Goal: Task Accomplishment & Management: Use online tool/utility

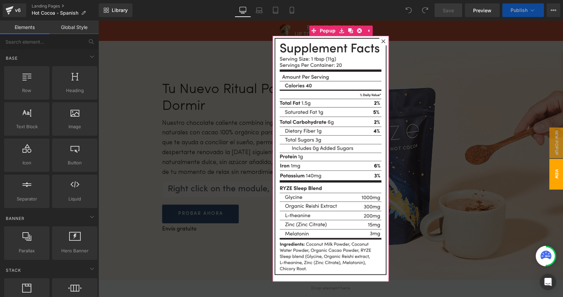
click at [382, 41] on icon at bounding box center [384, 41] width 4 height 4
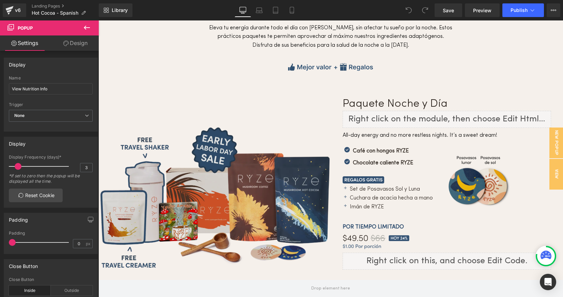
scroll to position [2098, 0]
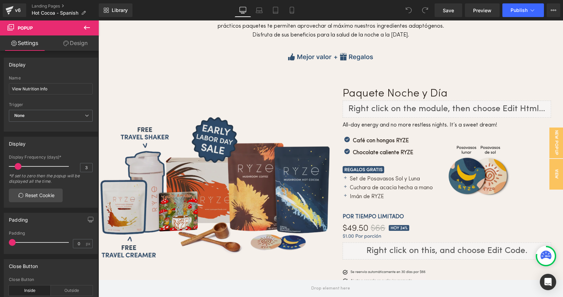
click at [236, 148] on img at bounding box center [214, 188] width 232 height 147
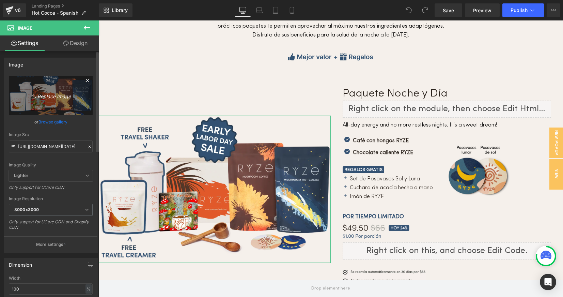
click at [52, 96] on icon "Replace Image" at bounding box center [51, 95] width 55 height 9
type input "C:\fakepath\Cocoa.labor.day.sale.website.day-night-bundle-coffee-cocoa.webp"
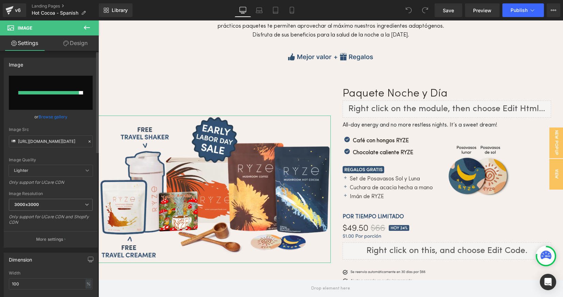
click at [87, 142] on icon at bounding box center [89, 141] width 5 height 5
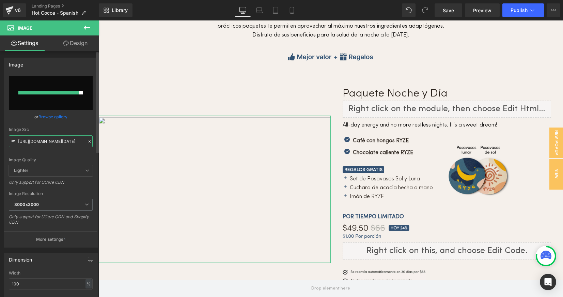
click at [49, 142] on input "https://cdn.shopify.com/s/files/1/0247/8597/7449/files/Cocoa.early.labor.day.sa…" at bounding box center [51, 141] width 84 height 12
paste input "https://cdn.shopify.com/s/files/1/0247/8597/7449/files/Cocoa.labor.day.sale.web…"
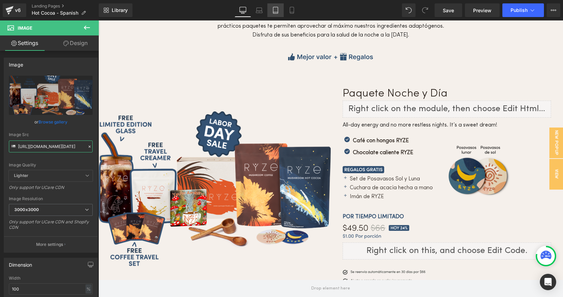
type input "https://cdn.shopify.com/s/files/1/0247/8597/7449/files/Cocoa.labor.day.sale.web…"
click at [276, 10] on icon at bounding box center [275, 10] width 7 height 7
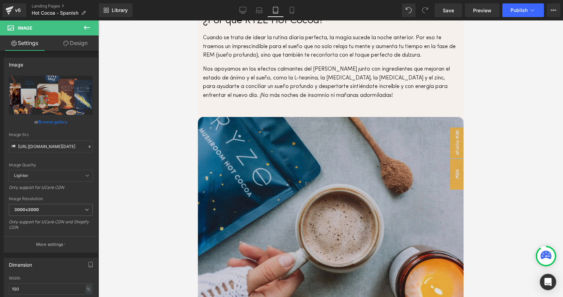
scroll to position [1089, 0]
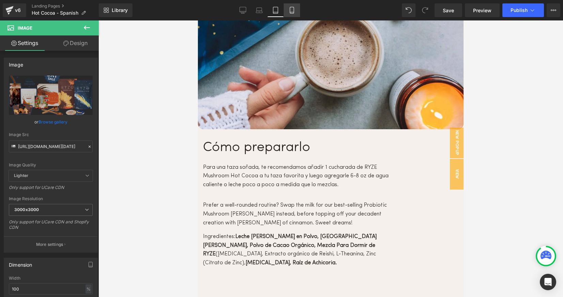
click at [294, 8] on icon at bounding box center [292, 10] width 4 height 6
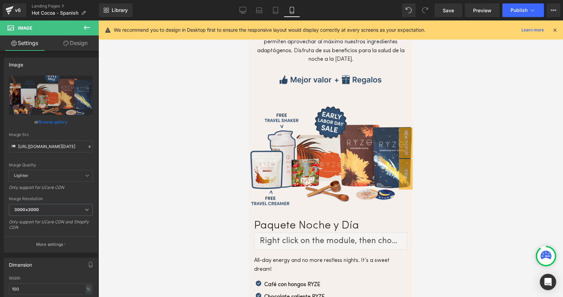
scroll to position [1744, 0]
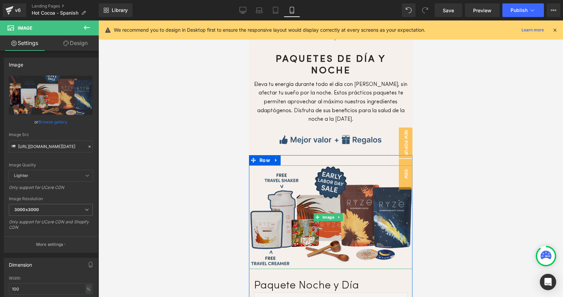
click at [330, 165] on img at bounding box center [331, 217] width 164 height 104
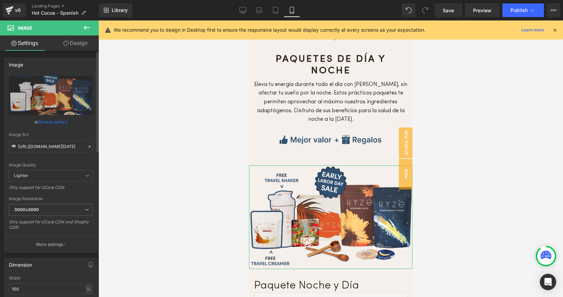
click at [87, 145] on icon at bounding box center [89, 146] width 5 height 5
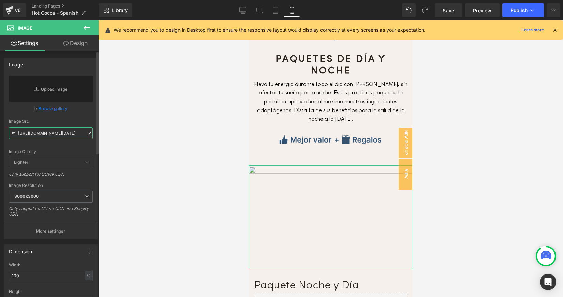
click at [45, 135] on input "https://cdn.shopify.com/s/files/1/0247/8597/7449/files/Cocoa.early.labor.day.sa…" at bounding box center [51, 133] width 84 height 12
paste input "https://cdn.shopify.com/s/files/1/0247/8597/7449/files/Cocoa.labor.day.sale.web…"
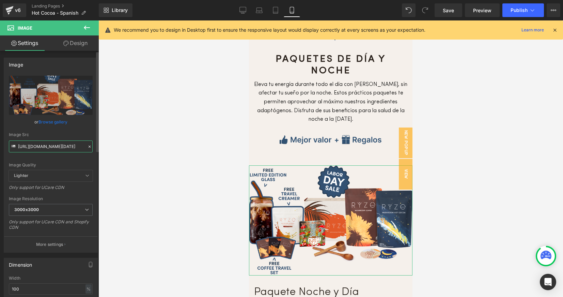
type input "https://cdn.shopify.com/s/files/1/0247/8597/7449/files/Cocoa.labor.day.sale.web…"
click at [79, 159] on div "Image Quality Lighter Lightest Lighter Lighter Lightest Only support for UCare …" at bounding box center [51, 123] width 84 height 94
click at [242, 11] on icon at bounding box center [242, 11] width 6 height 0
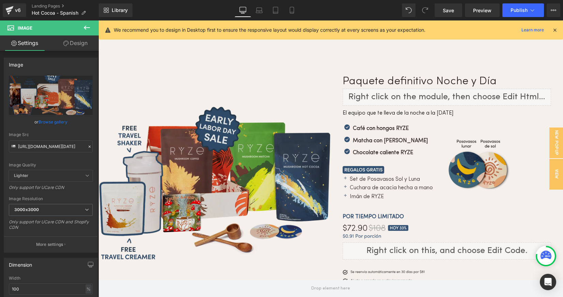
scroll to position [2358, 0]
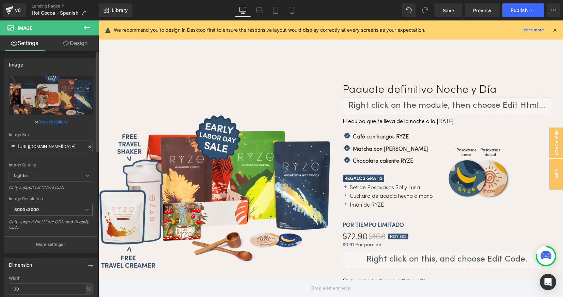
click at [88, 146] on icon at bounding box center [89, 146] width 5 height 5
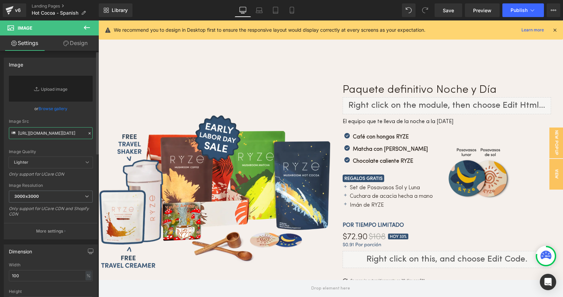
click at [59, 135] on input "https://cdn.shopify.com/s/files/1/0247/8597/7449/files/Cocoa.labor.day.sale.web…" at bounding box center [51, 133] width 84 height 12
paste input "https://cdn.shopify.com/s/files/1/0247/8597/7449/files/Cocoa.labor.day.sale.web…"
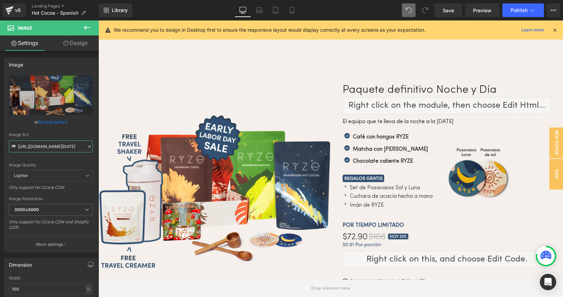
type input "https://cdn.shopify.com/s/files/1/0247/8597/7449/files/Cocoa.labor.day.sale.web…"
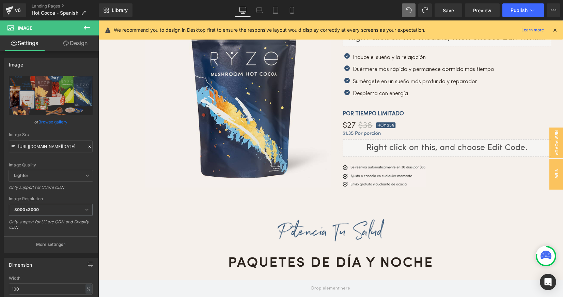
scroll to position [2167, 0]
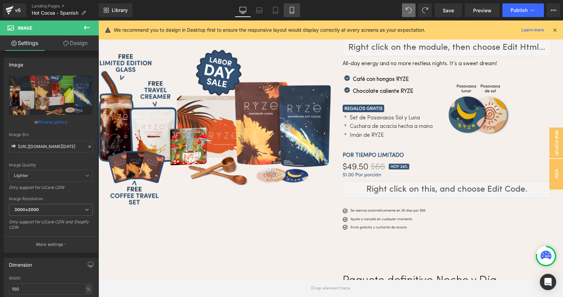
click at [293, 11] on icon at bounding box center [292, 10] width 7 height 7
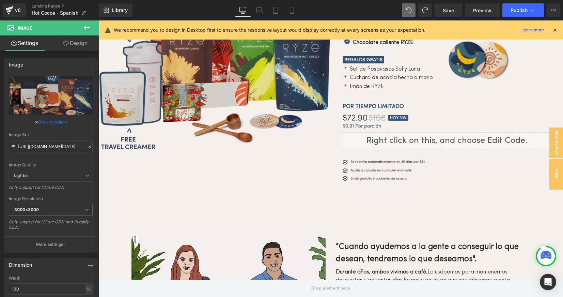
scroll to position [2437, 0]
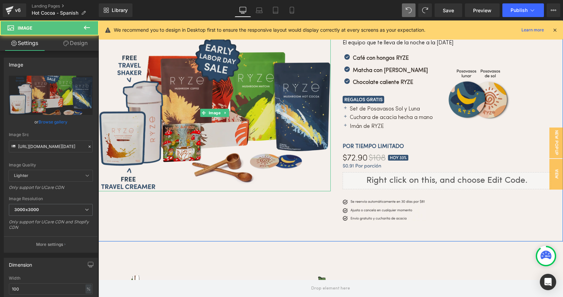
click at [214, 82] on img at bounding box center [214, 113] width 232 height 156
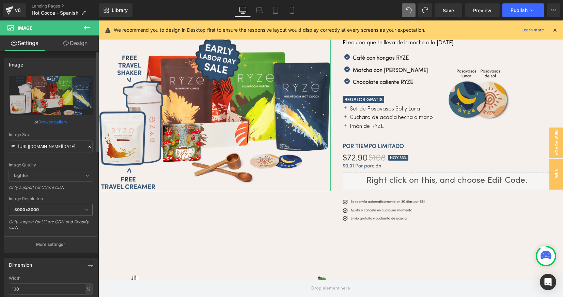
click at [87, 147] on icon at bounding box center [89, 146] width 5 height 5
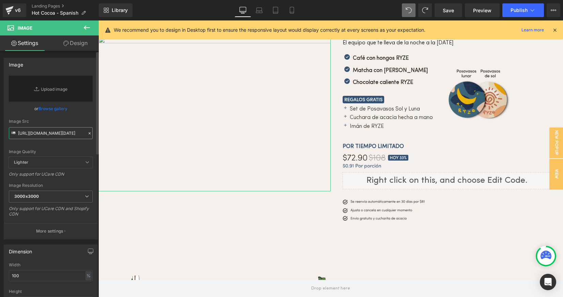
click at [47, 135] on input "https://cdn.shopify.com/s/files/1/0247/8597/7449/files/Cocoa.early.labor.day.sa…" at bounding box center [51, 133] width 84 height 12
paste input "https://cdn.shopify.com/s/files/1/0247/8597/7449/files/Cocoa.labor.day.sale.web…"
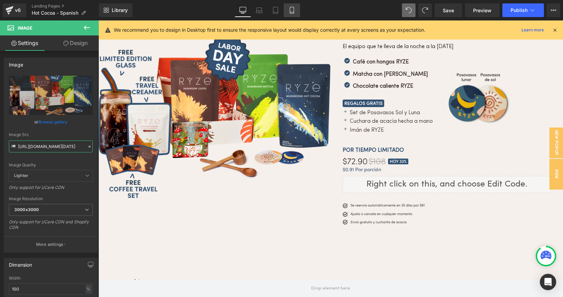
type input "https://cdn.shopify.com/s/files/1/0247/8597/7449/files/Cocoa.labor.day.sale.web…"
click at [293, 9] on icon at bounding box center [292, 10] width 7 height 7
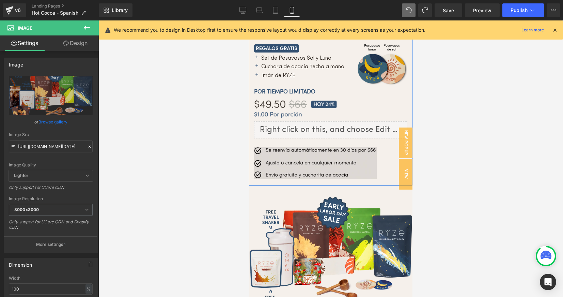
scroll to position [2175, 0]
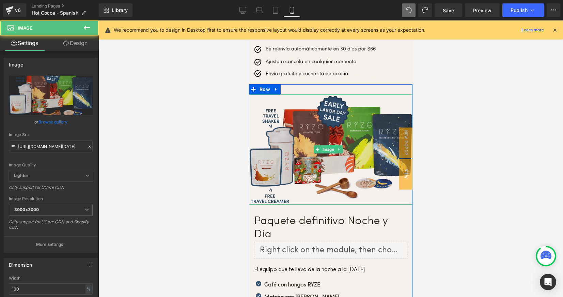
click at [320, 107] on img at bounding box center [331, 149] width 164 height 110
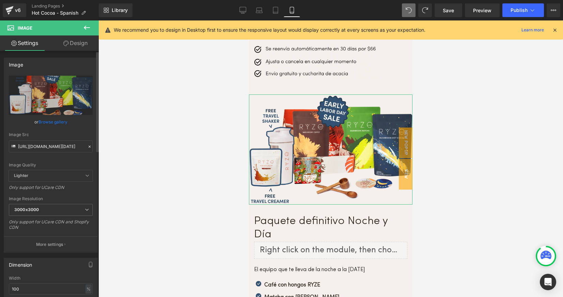
click at [87, 147] on icon at bounding box center [89, 146] width 5 height 5
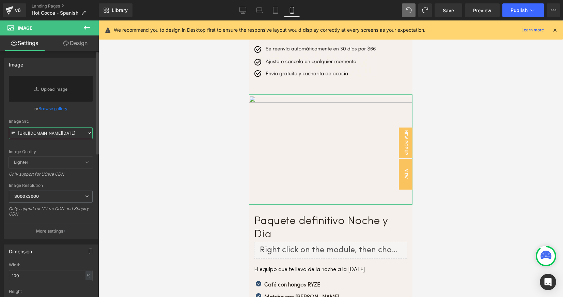
click at [47, 135] on input "https://cdn.shopify.com/s/files/1/0247/8597/7449/files/Cocoa.early.labor.day.sa…" at bounding box center [51, 133] width 84 height 12
paste input "https://cdn.shopify.com/s/files/1/0247/8597/7449/files/Cocoa.labor.day.sale.web…"
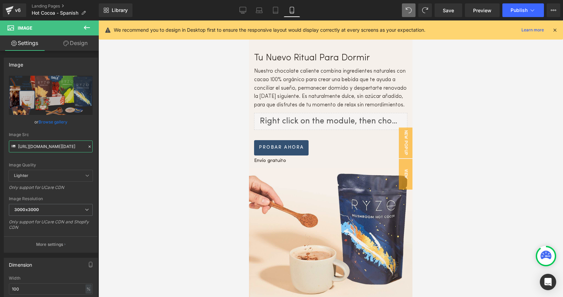
scroll to position [0, 0]
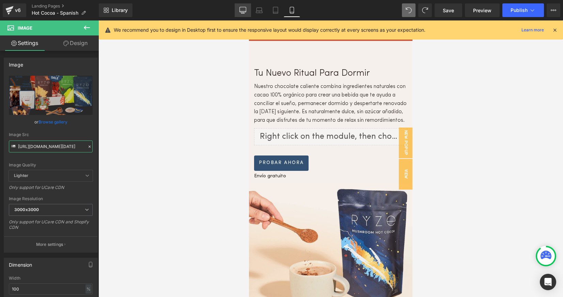
type input "https://cdn.shopify.com/s/files/1/0247/8597/7449/files/Cocoa.labor.day.sale.web…"
click at [243, 10] on icon at bounding box center [242, 10] width 7 height 7
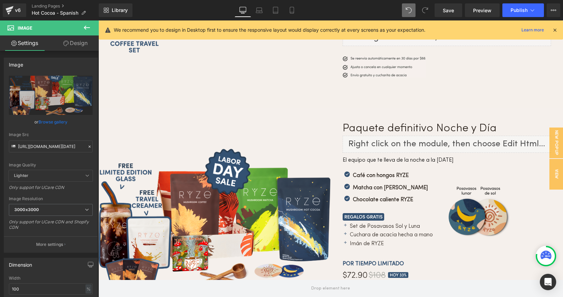
scroll to position [2445, 0]
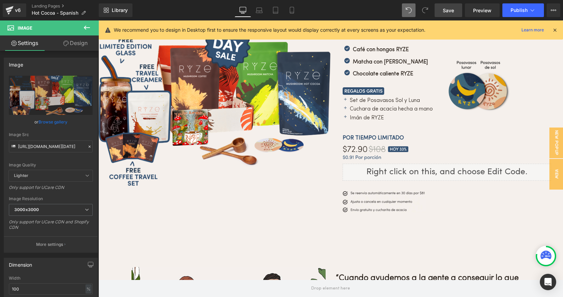
click at [445, 12] on span "Save" at bounding box center [448, 10] width 11 height 7
click at [84, 27] on icon at bounding box center [87, 28] width 6 height 4
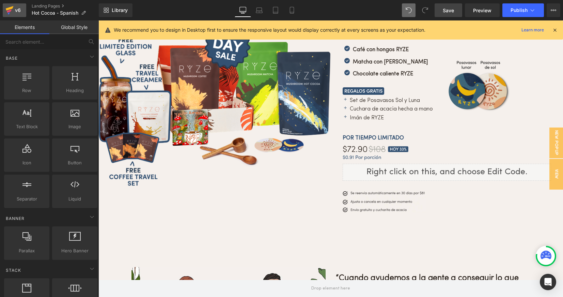
click at [14, 8] on div "v6" at bounding box center [18, 10] width 9 height 9
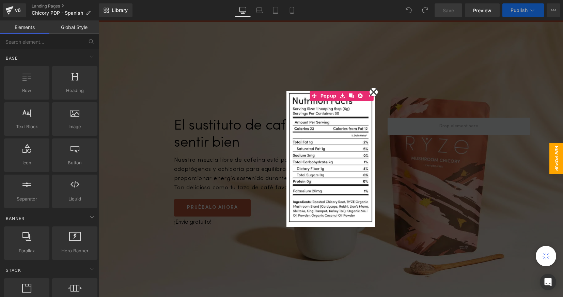
scroll to position [3936, 460]
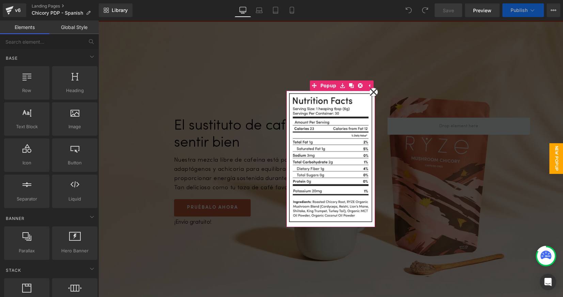
click at [374, 90] on icon at bounding box center [374, 91] width 8 height 119
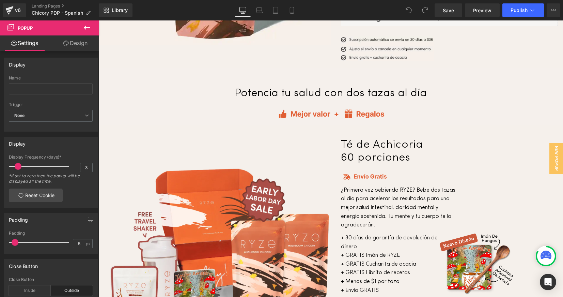
scroll to position [1890, 0]
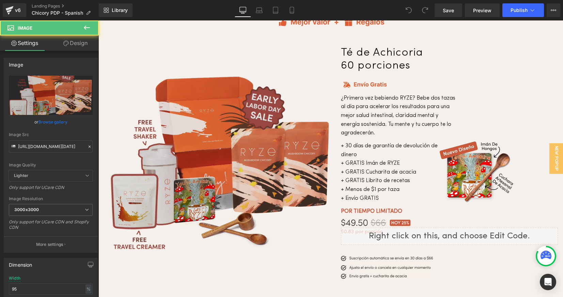
click at [300, 130] on img at bounding box center [220, 162] width 221 height 173
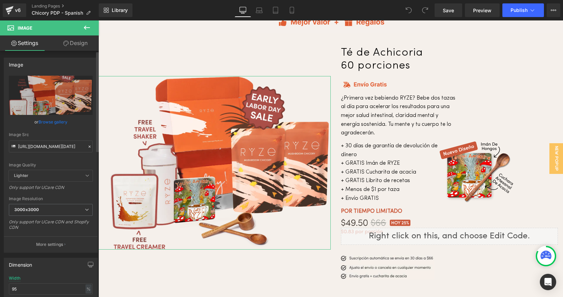
click at [88, 146] on icon at bounding box center [89, 146] width 5 height 5
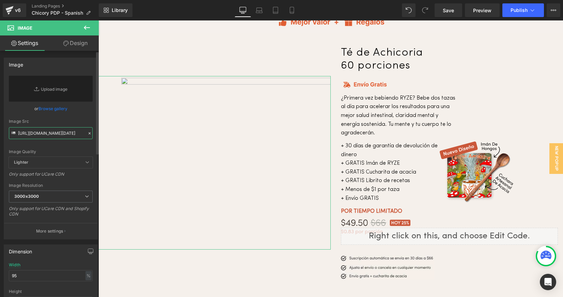
click at [43, 135] on input "https://cdn.shopify.com/s/files/1/0247/8597/7449/files/Chicory.early.labor.day.…" at bounding box center [51, 133] width 84 height 12
paste input "https://cdn.shopify.com/s/files/1/0247/8597/7449/files/Chai.labor.day.sale.webs…"
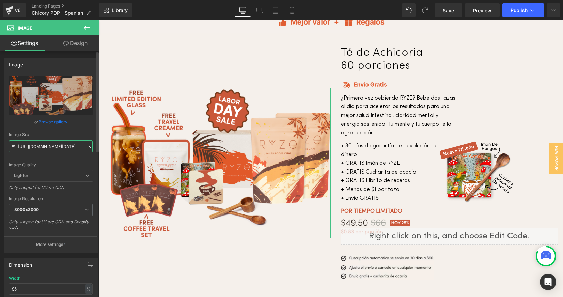
type input "https://cdn.shopify.com/s/files/1/0247/8597/7449/files/Chai.labor.day.sale.webs…"
click at [88, 146] on icon at bounding box center [89, 146] width 5 height 5
click at [88, 148] on icon at bounding box center [89, 146] width 5 height 5
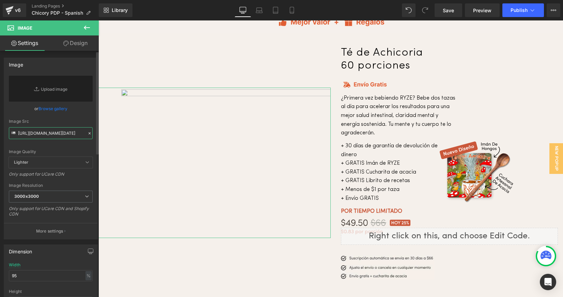
click at [47, 133] on input "https://cdn.shopify.com/s/files/1/0247/8597/7449/files/Chai.labor.day.sale.webs…" at bounding box center [51, 133] width 84 height 12
paste input "https://cdn.shopify.com/s/files/1/0247/8597/7449/files/Chicory.labor.day.sale.w…"
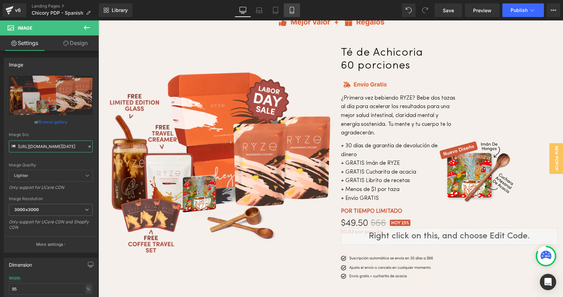
type input "https://cdn.shopify.com/s/files/1/0247/8597/7449/files/Chicory.labor.day.sale.w…"
click at [291, 10] on icon at bounding box center [292, 10] width 7 height 7
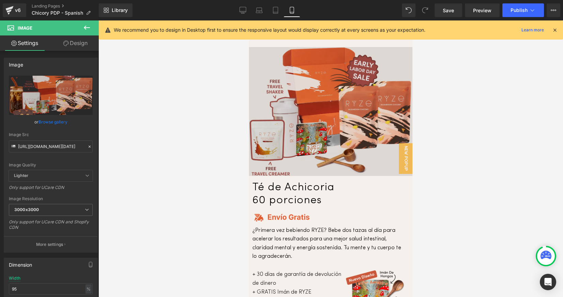
scroll to position [1905, 0]
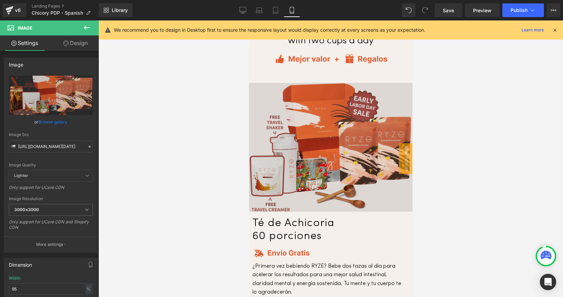
click at [302, 136] on img at bounding box center [331, 147] width 164 height 128
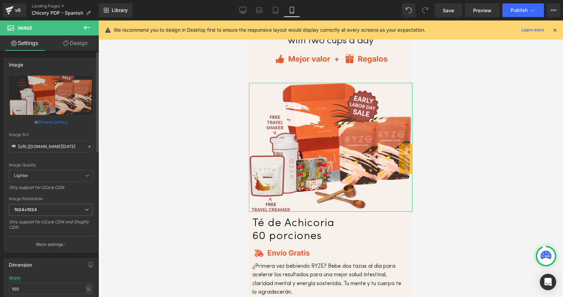
click at [89, 146] on icon at bounding box center [90, 146] width 2 height 2
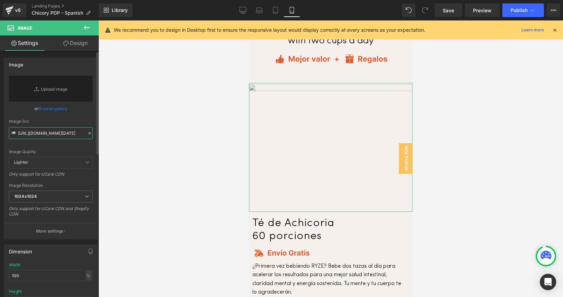
click at [40, 135] on input "https://cdn.shopify.com/s/files/1/0247/8597/7449/files/Chicory.early.labor.day.…" at bounding box center [51, 133] width 84 height 12
paste input "https://cdn.shopify.com/s/files/1/0247/8597/7449/files/Chicory.labor.day.sale.w…"
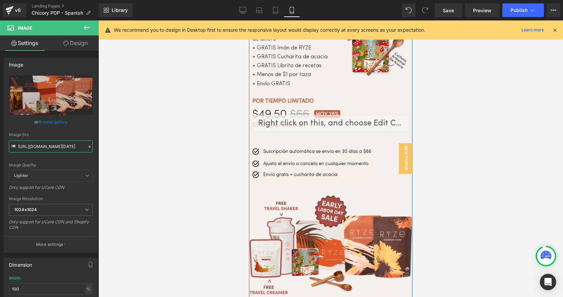
scroll to position [2251, 0]
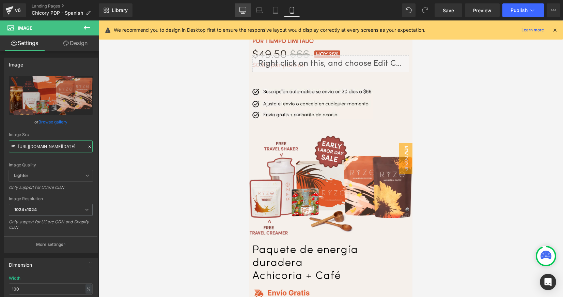
type input "https://cdn.shopify.com/s/files/1/0247/8597/7449/files/Chicory.labor.day.sale.w…"
click at [242, 8] on icon at bounding box center [242, 10] width 7 height 7
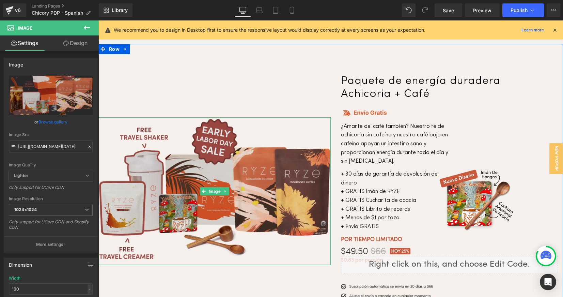
scroll to position [2139, 0]
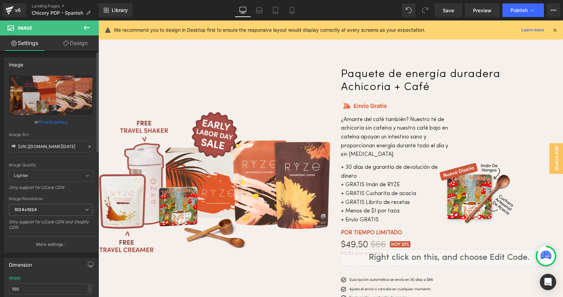
click at [87, 146] on icon at bounding box center [89, 146] width 5 height 5
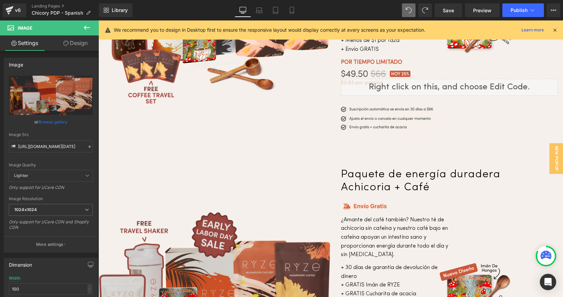
scroll to position [2176, 0]
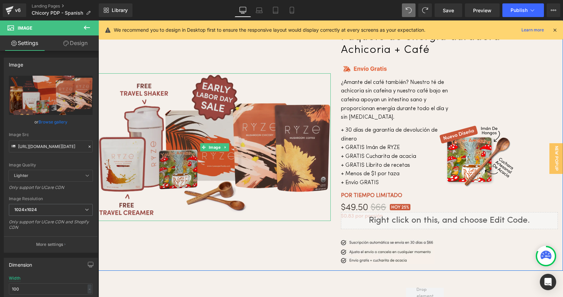
click at [244, 151] on img at bounding box center [214, 146] width 232 height 147
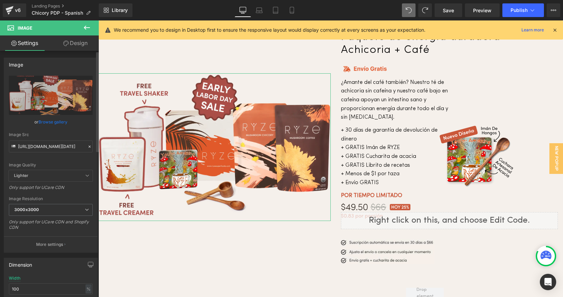
click at [87, 146] on icon at bounding box center [89, 146] width 5 height 5
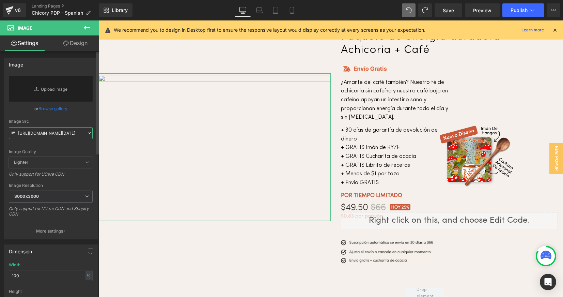
click at [57, 136] on input "https://cdn.shopify.com/s/files/1/0247/8597/7449/files/Chicory.early.labor.day.…" at bounding box center [51, 133] width 84 height 12
paste input "https://cdn.shopify.com/s/files/1/0247/8597/7449/files/Chicory.labor.day.sale.w…"
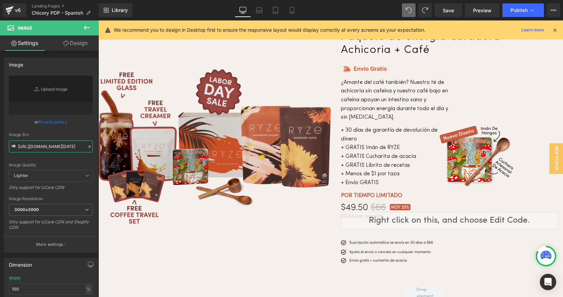
scroll to position [2171, 0]
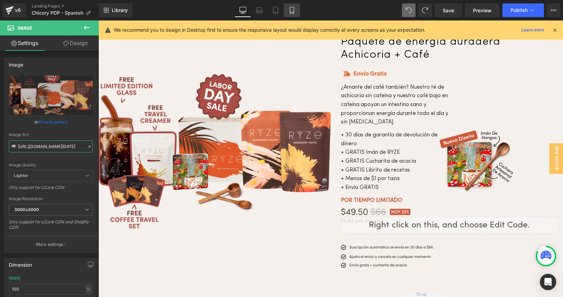
type input "https://cdn.shopify.com/s/files/1/0247/8597/7449/files/Chicory.labor.day.sale.w…"
click at [291, 11] on icon at bounding box center [292, 10] width 7 height 7
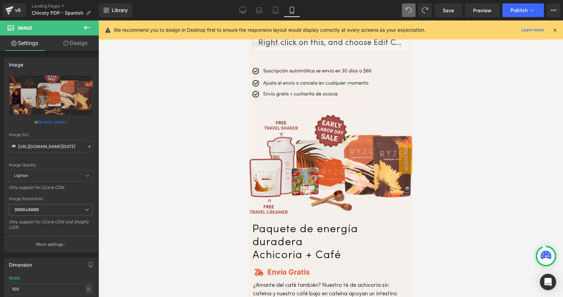
scroll to position [2263, 0]
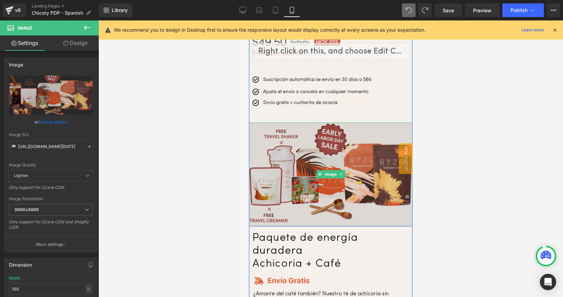
click at [310, 134] on img at bounding box center [331, 174] width 164 height 104
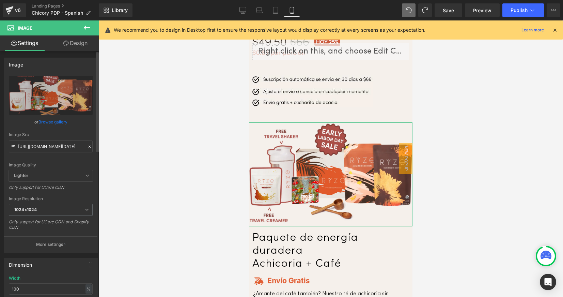
click at [88, 146] on icon at bounding box center [89, 146] width 5 height 5
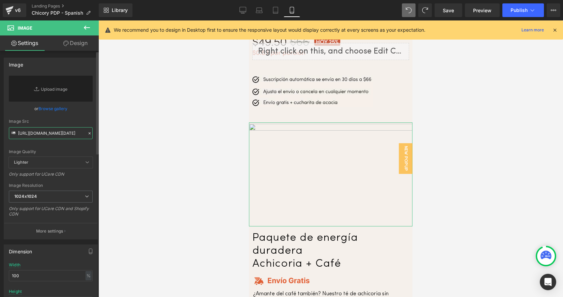
click at [58, 135] on input "https://cdn.shopify.com/s/files/1/0247/8597/7449/files/Chicory.early.labor.day.…" at bounding box center [51, 133] width 84 height 12
paste input "https://cdn.shopify.com/s/files/1/0247/8597/7449/files/Chicory.labor.day.sale.w…"
type input "https://cdn.shopify.com/s/files/1/0247/8597/7449/files/Chicory.labor.day.sale.w…"
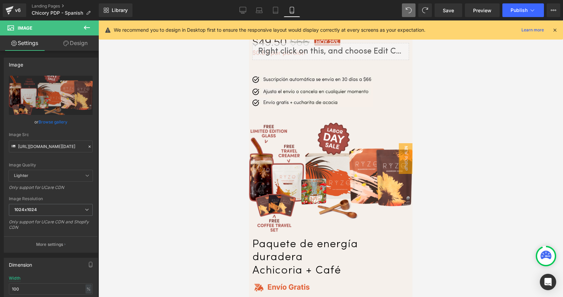
scroll to position [0, 0]
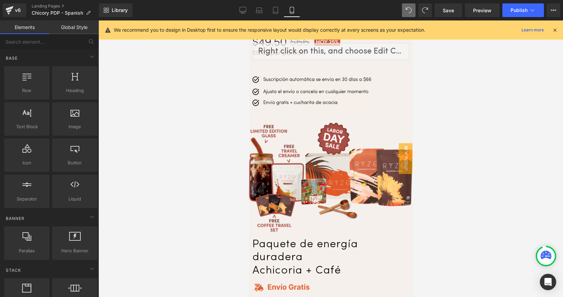
click at [193, 181] on div at bounding box center [330, 158] width 465 height 276
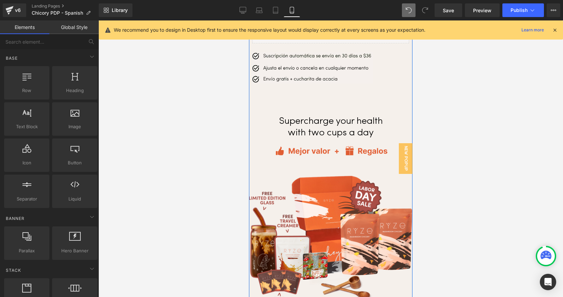
scroll to position [1794, 0]
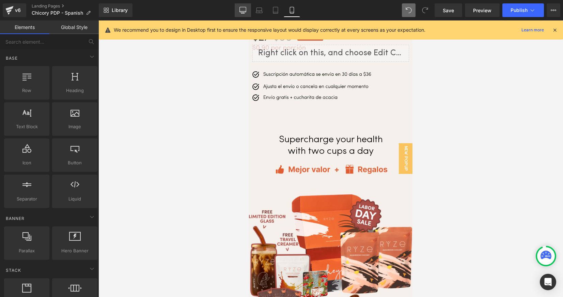
click at [242, 9] on icon at bounding box center [242, 10] width 7 height 7
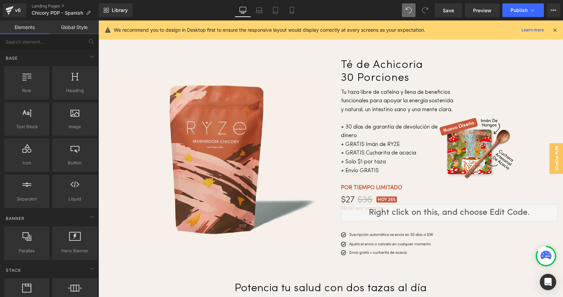
scroll to position [1462, 0]
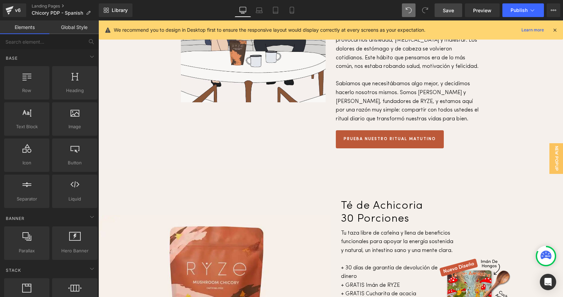
drag, startPoint x: 451, startPoint y: 9, endPoint x: 235, endPoint y: 25, distance: 216.5
click at [451, 9] on span "Save" at bounding box center [448, 10] width 11 height 7
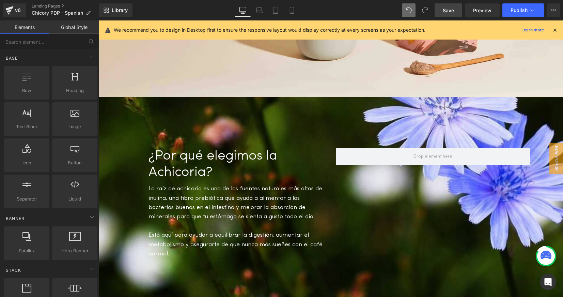
scroll to position [0, 0]
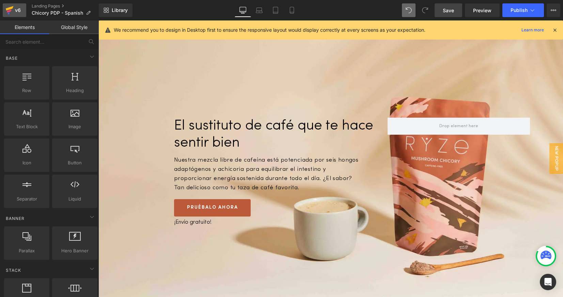
click at [19, 11] on div "v6" at bounding box center [18, 10] width 9 height 9
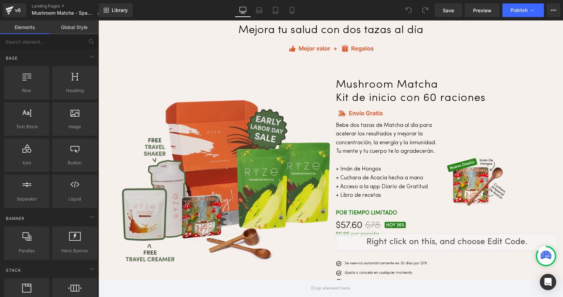
scroll to position [2434, 0]
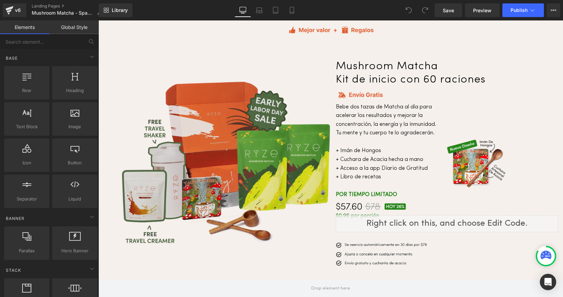
click at [246, 139] on img at bounding box center [226, 163] width 209 height 164
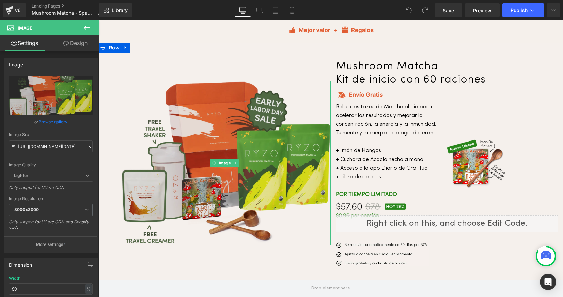
click at [241, 138] on img at bounding box center [226, 163] width 209 height 164
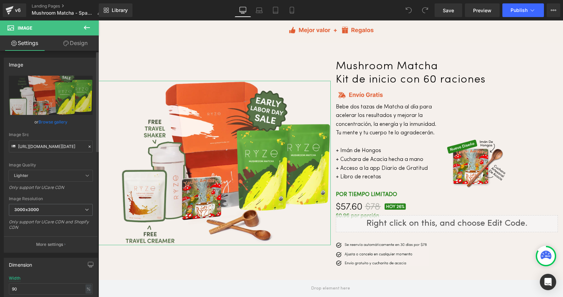
click at [87, 146] on icon at bounding box center [89, 146] width 5 height 5
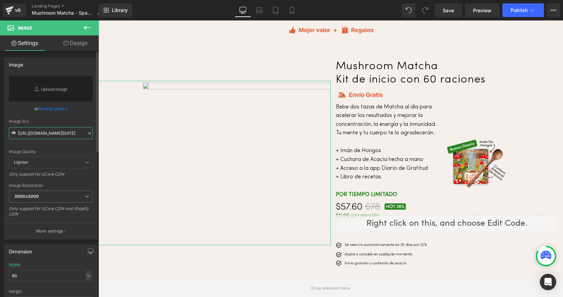
click at [40, 131] on input "[URL][DOMAIN_NAME][DATE]" at bounding box center [51, 133] width 84 height 12
paste input "[URL][DOMAIN_NAME][DATE]"
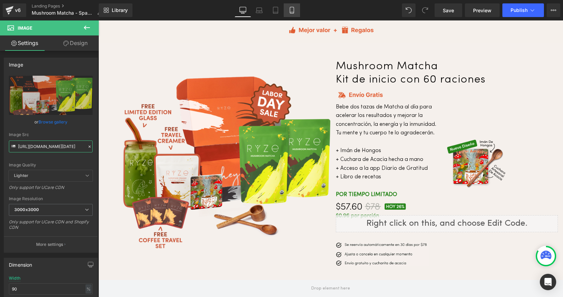
type input "[URL][DOMAIN_NAME][DATE]"
click at [292, 11] on icon at bounding box center [292, 10] width 7 height 7
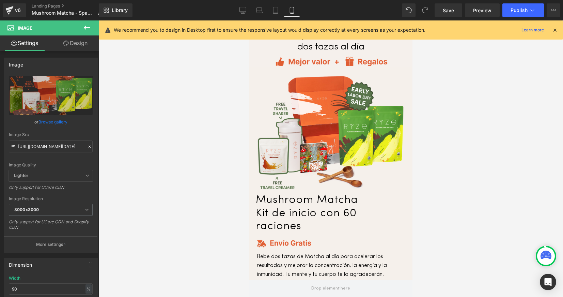
scroll to position [1929, 0]
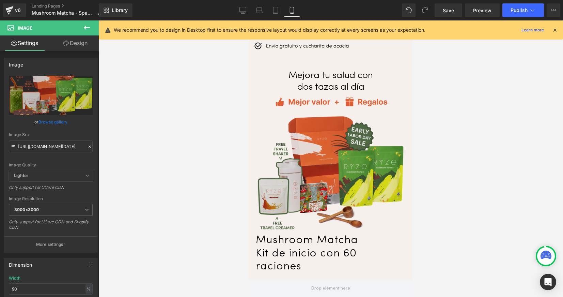
click at [309, 155] on img at bounding box center [331, 172] width 146 height 115
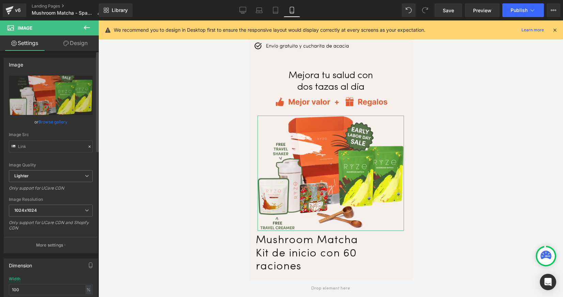
click at [87, 146] on icon at bounding box center [89, 146] width 5 height 5
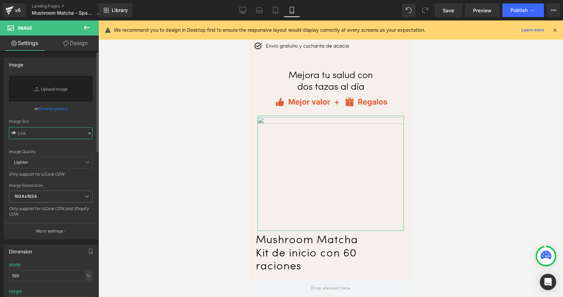
click at [42, 133] on input "text" at bounding box center [51, 133] width 84 height 12
paste input "[URL][DOMAIN_NAME][DATE]"
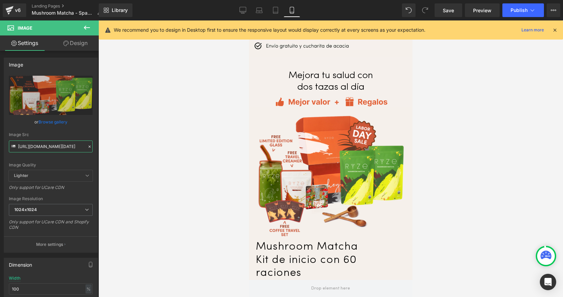
type input "[URL][DOMAIN_NAME][DATE]"
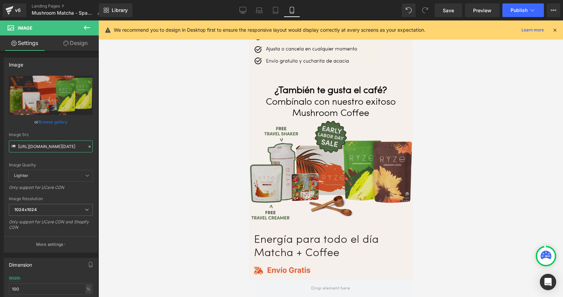
scroll to position [2321, 0]
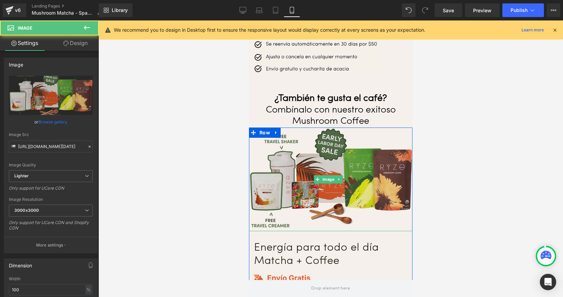
click at [302, 141] on img at bounding box center [331, 179] width 164 height 104
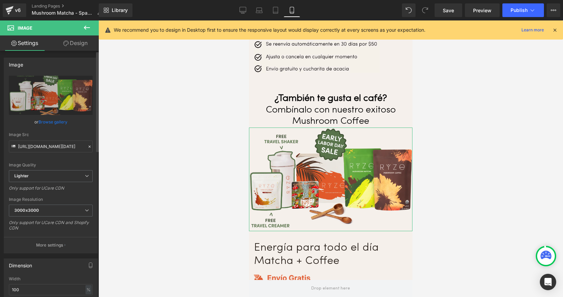
click at [87, 147] on icon at bounding box center [89, 146] width 5 height 5
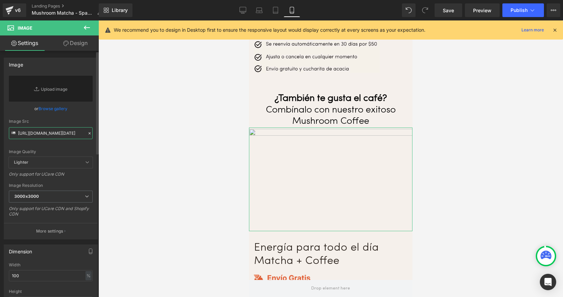
click at [50, 131] on input "[URL][DOMAIN_NAME][DATE]" at bounding box center [51, 133] width 84 height 12
paste input "[URL][DOMAIN_NAME][DATE]"
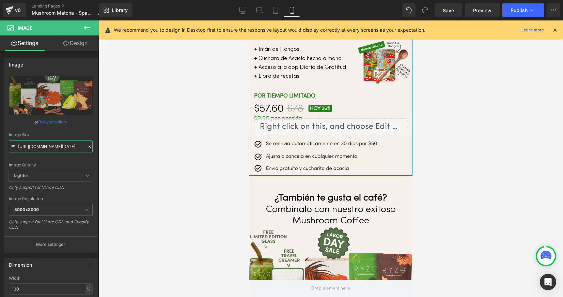
scroll to position [2256, 0]
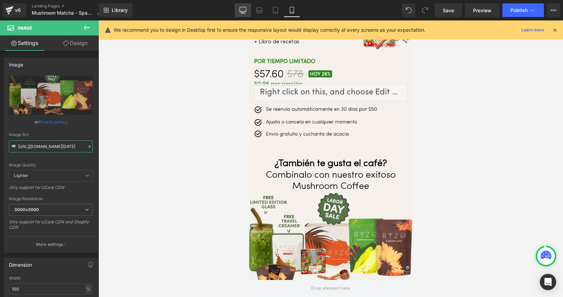
type input "[URL][DOMAIN_NAME][DATE]"
click at [244, 11] on icon at bounding box center [242, 10] width 7 height 7
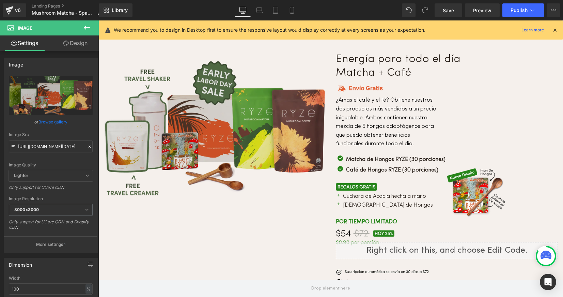
scroll to position [2694, 0]
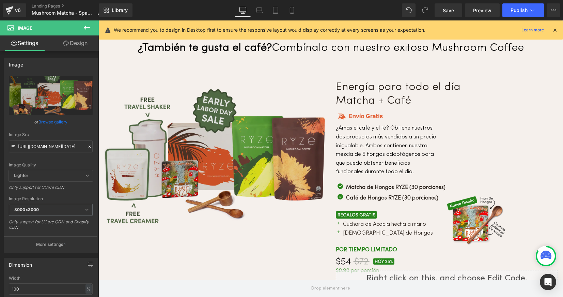
click at [244, 126] on img at bounding box center [215, 158] width 222 height 141
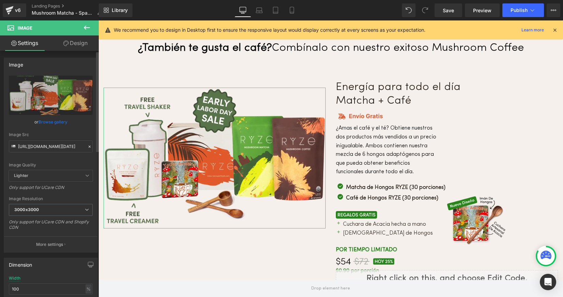
click at [87, 146] on icon at bounding box center [89, 146] width 5 height 5
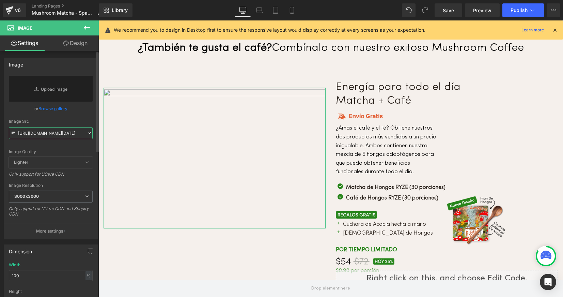
click at [50, 134] on input "[URL][DOMAIN_NAME][DATE]" at bounding box center [51, 133] width 84 height 12
paste input "[URL][DOMAIN_NAME][DATE]"
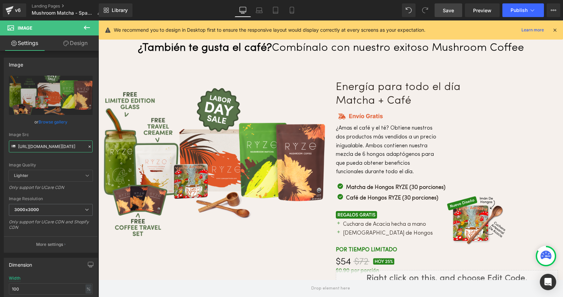
type input "[URL][DOMAIN_NAME][DATE]"
click at [453, 10] on span "Save" at bounding box center [448, 10] width 11 height 7
click at [17, 11] on div "v6" at bounding box center [18, 10] width 9 height 9
